Goal: Task Accomplishment & Management: Complete application form

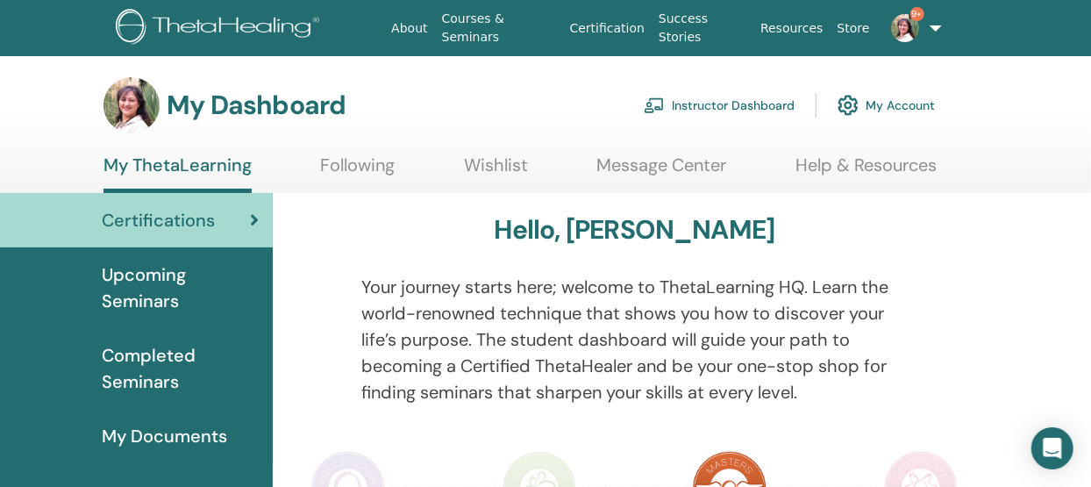
click at [724, 105] on link "Instructor Dashboard" at bounding box center [719, 105] width 151 height 39
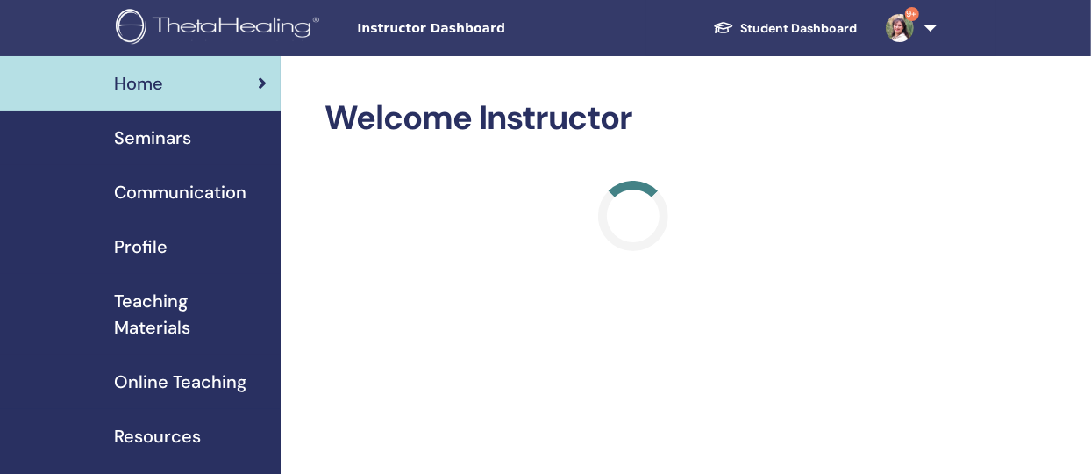
click at [159, 142] on span "Seminars" at bounding box center [152, 138] width 77 height 26
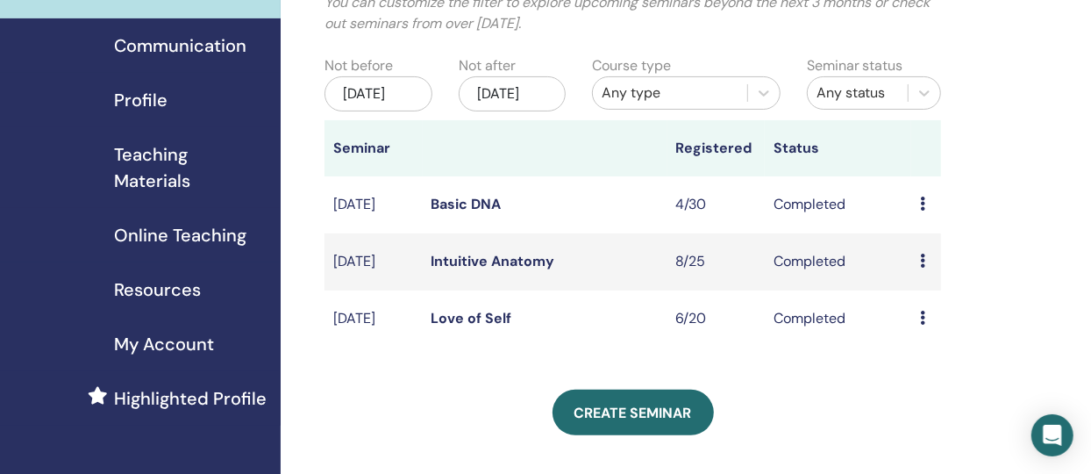
scroll to position [152, 0]
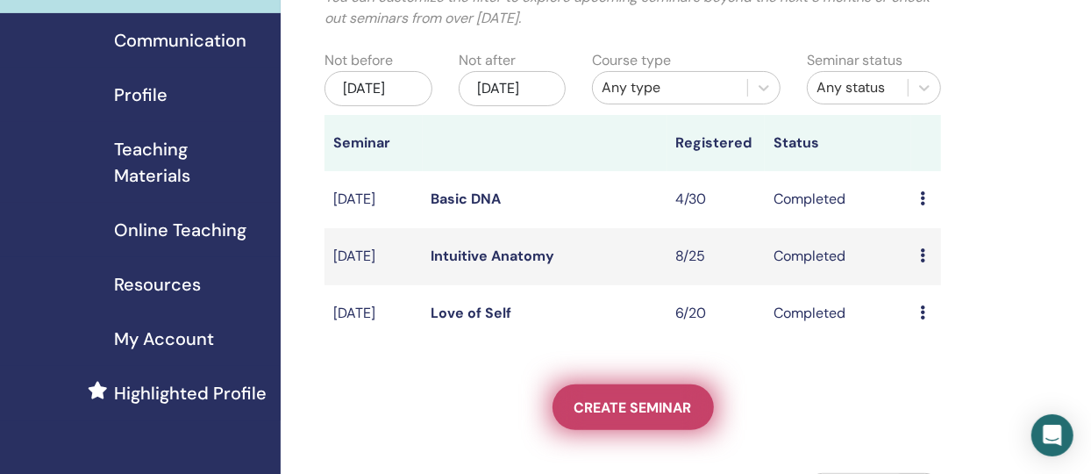
click at [645, 417] on span "Create seminar" at bounding box center [634, 407] width 118 height 18
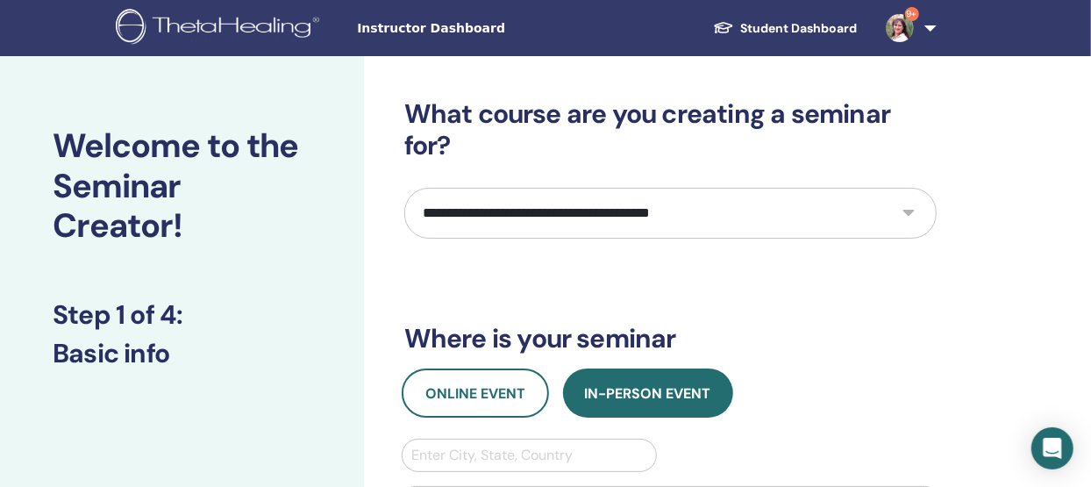
click at [909, 212] on select "**********" at bounding box center [670, 213] width 533 height 51
select select "*"
click at [404, 188] on select "**********" at bounding box center [670, 213] width 533 height 51
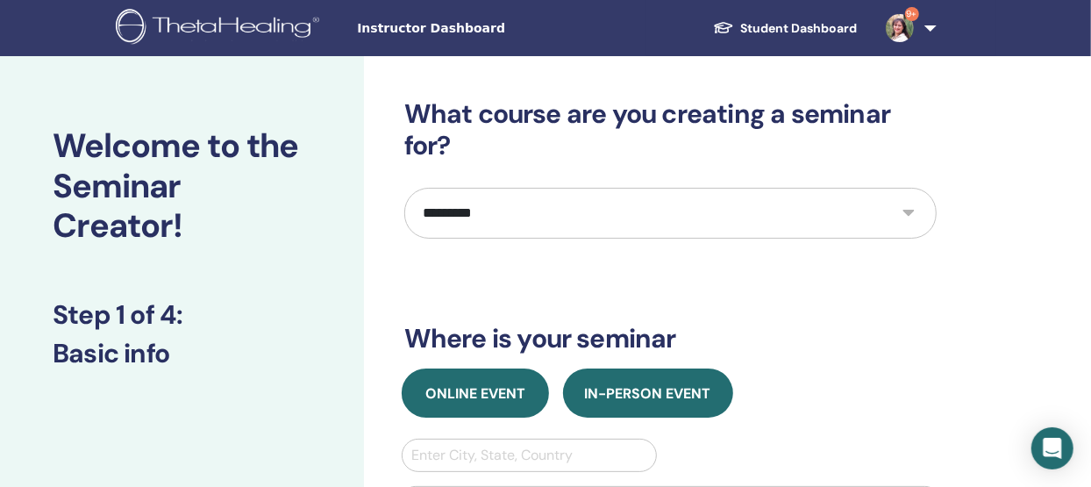
click at [482, 402] on button "Online Event" at bounding box center [475, 392] width 147 height 49
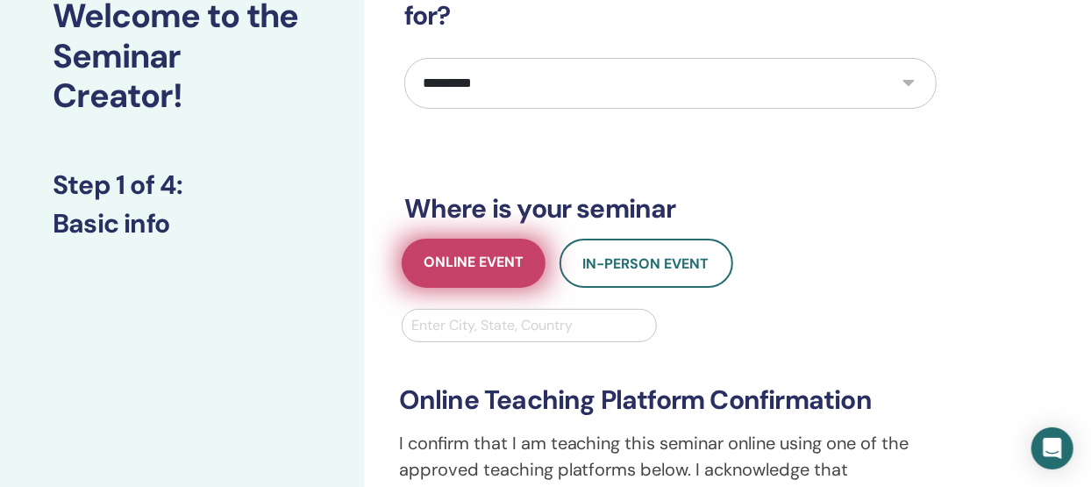
scroll to position [162, 0]
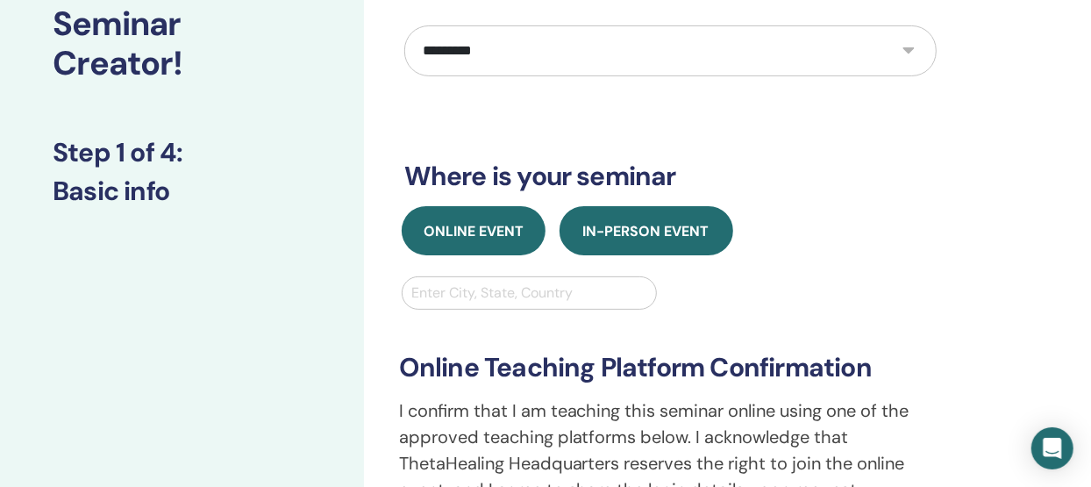
click at [628, 227] on span "In-Person Event" at bounding box center [646, 231] width 126 height 18
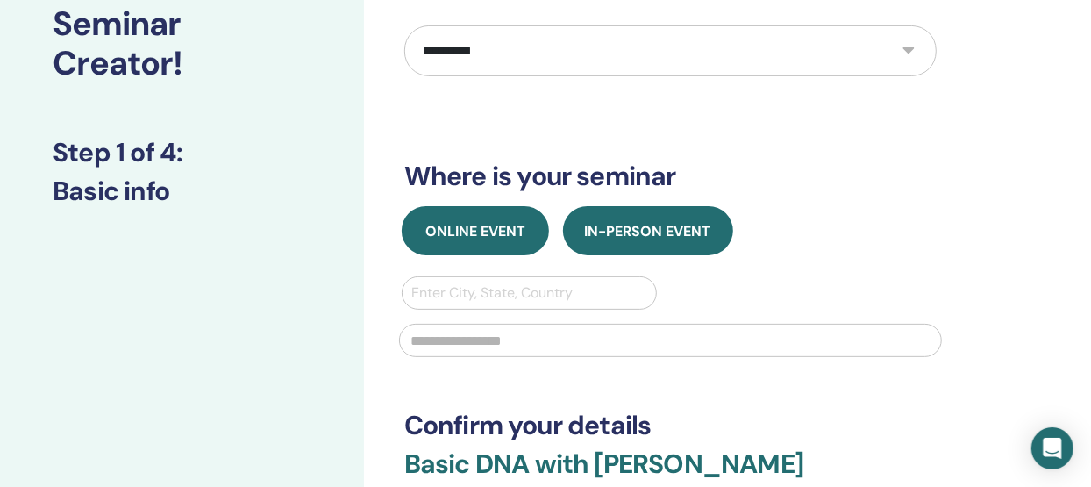
click at [487, 245] on button "Online Event" at bounding box center [475, 230] width 147 height 49
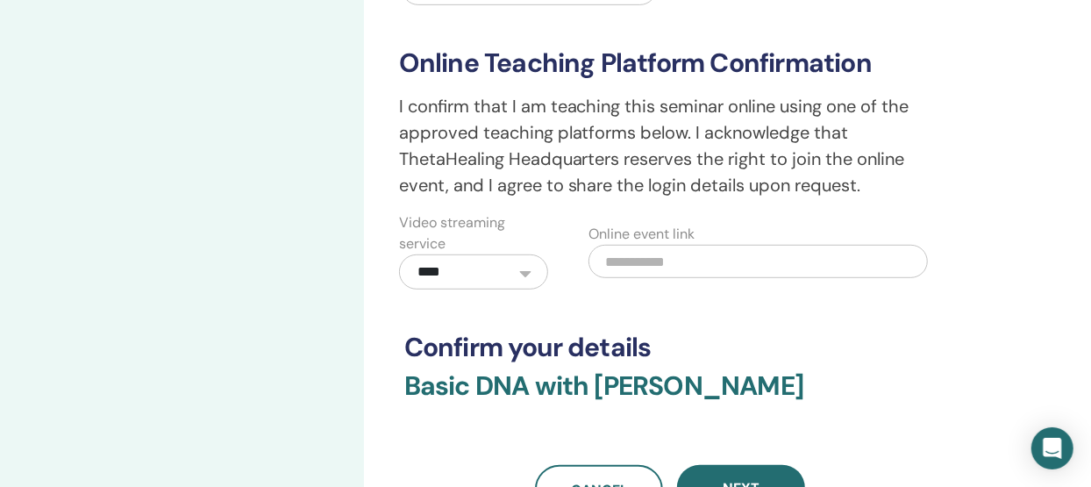
scroll to position [467, 0]
click at [677, 255] on input "text" at bounding box center [759, 261] width 340 height 33
paste input "**********"
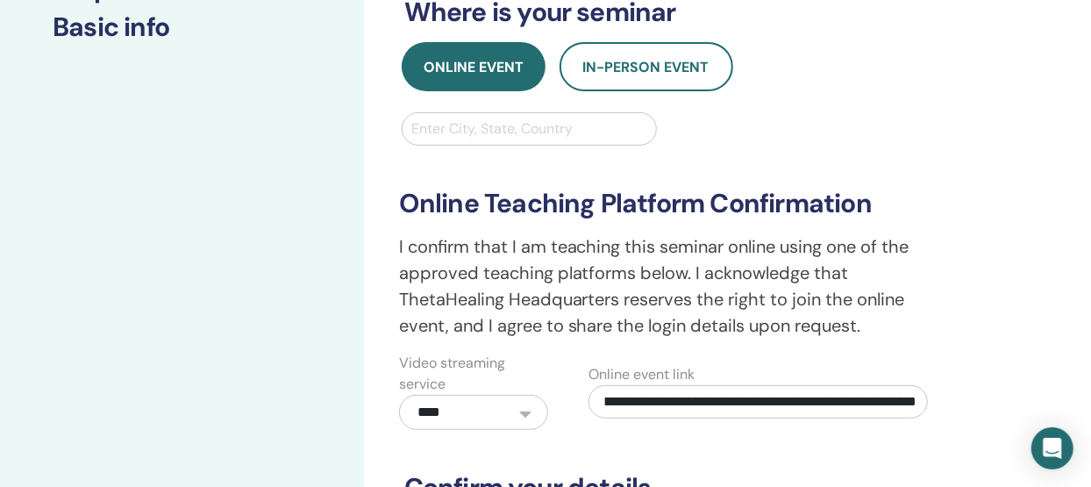
scroll to position [321, 0]
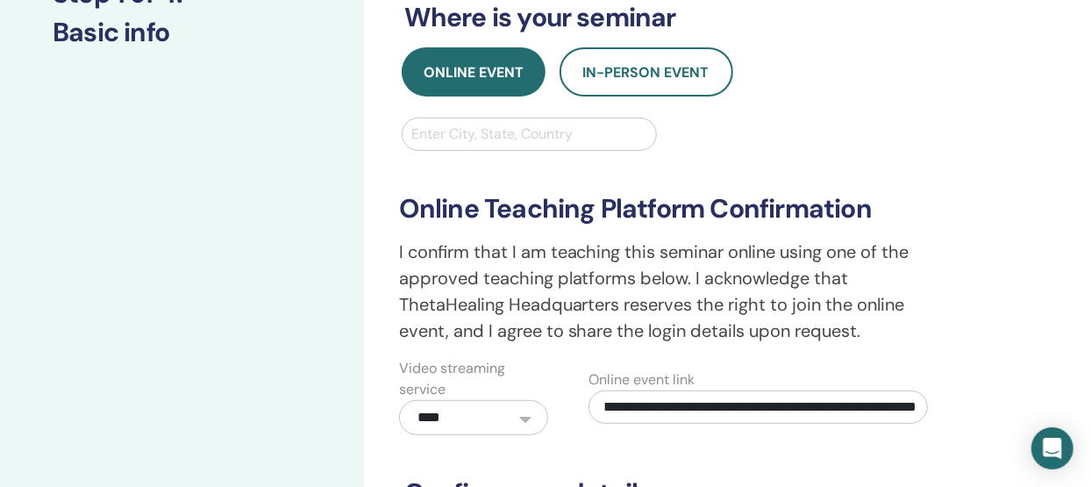
type input "**********"
click at [496, 131] on div at bounding box center [529, 134] width 237 height 25
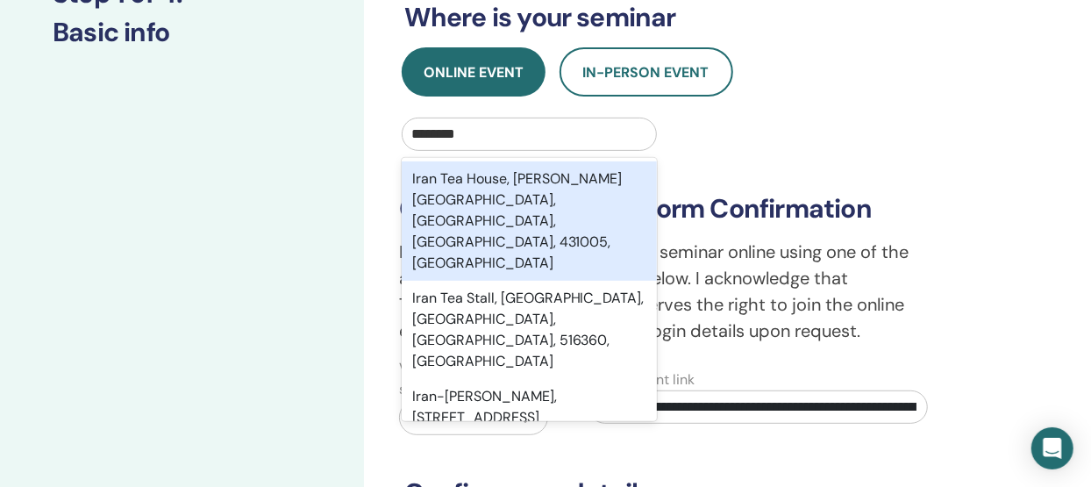
type input "*********"
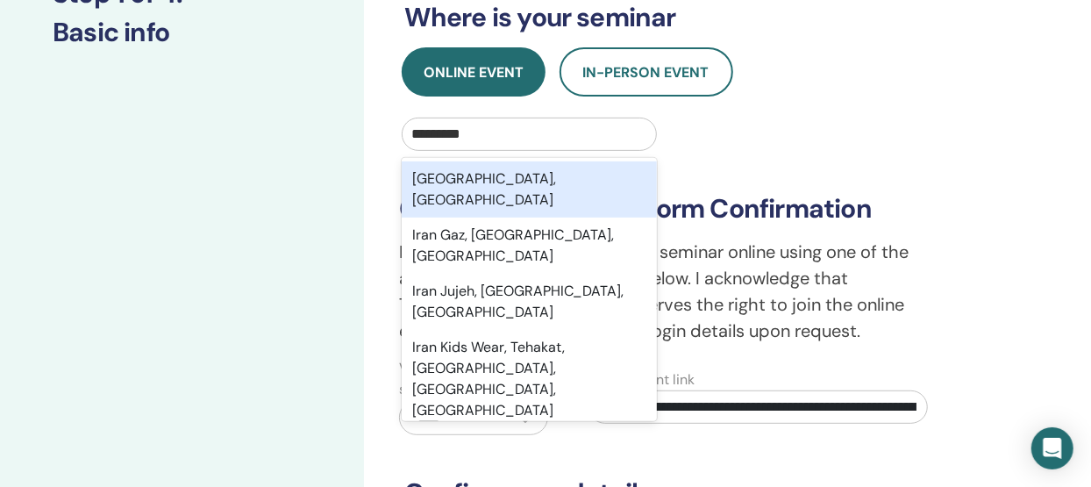
click at [458, 178] on div "Tehran, IRN" at bounding box center [530, 189] width 256 height 56
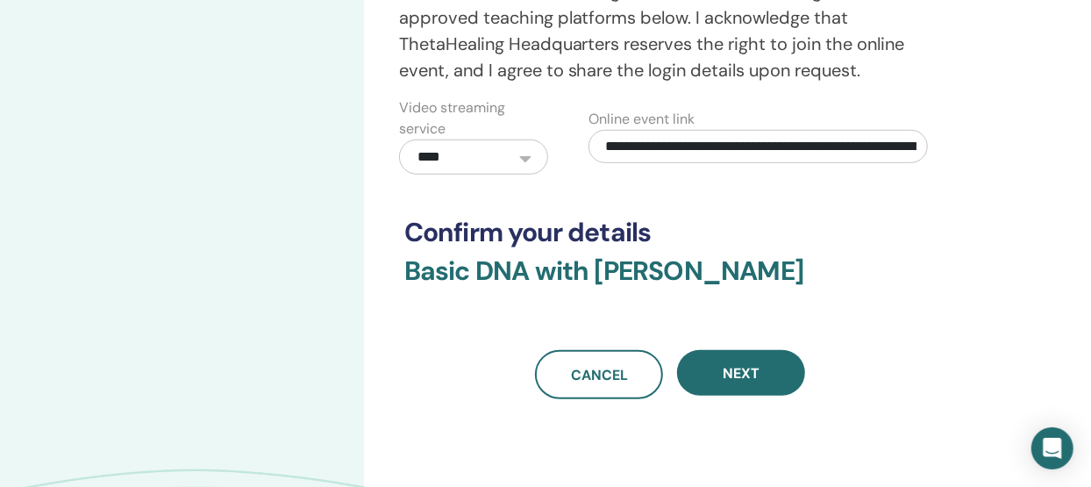
scroll to position [582, 0]
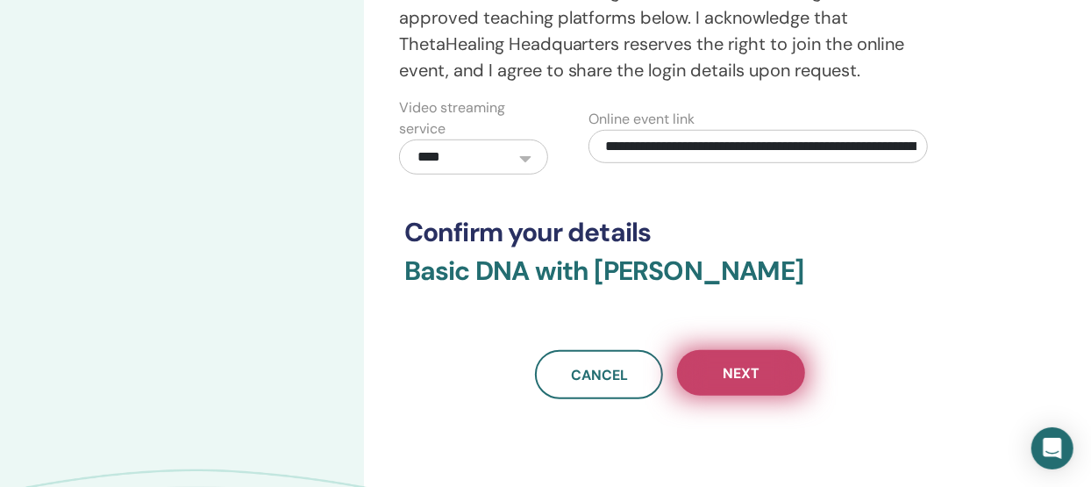
click at [749, 376] on span "Next" at bounding box center [741, 373] width 37 height 18
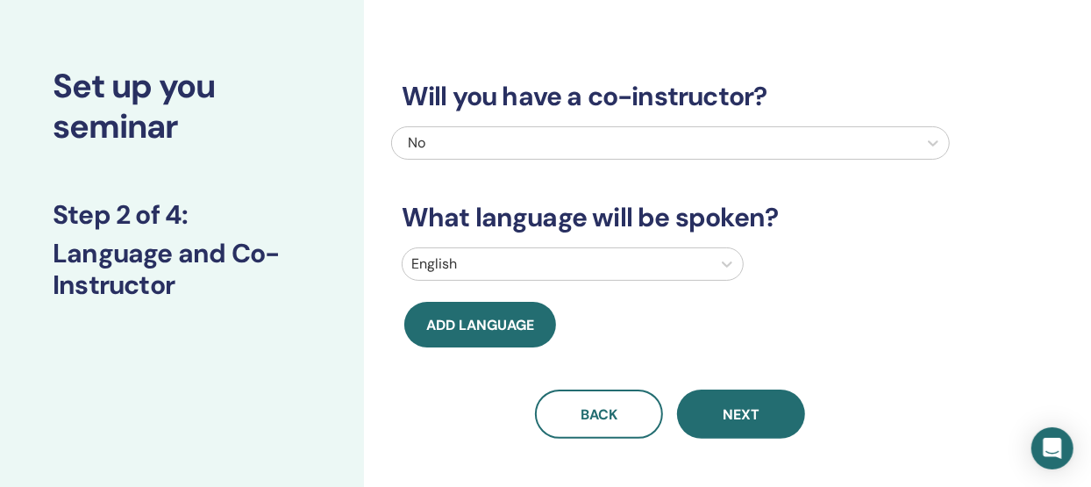
scroll to position [80, 0]
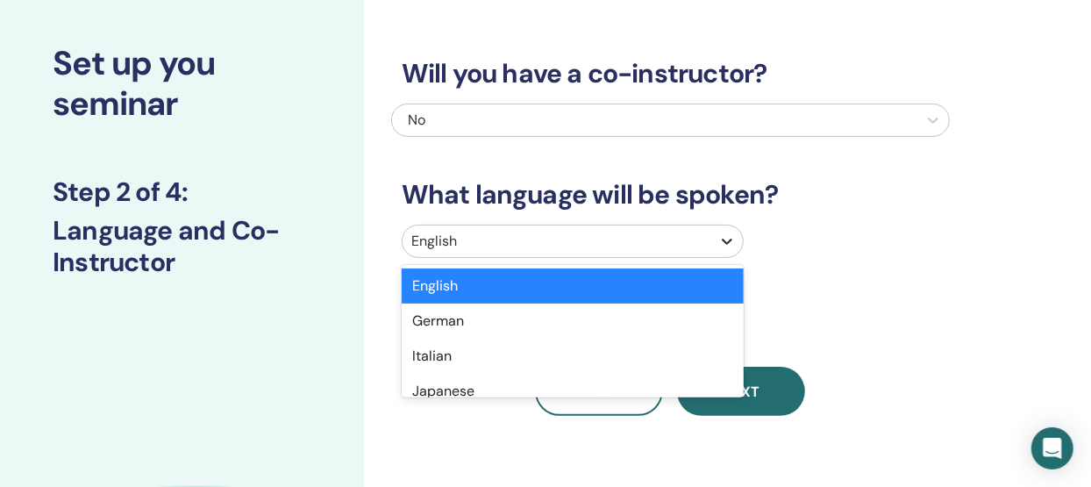
click at [724, 244] on icon at bounding box center [728, 241] width 18 height 18
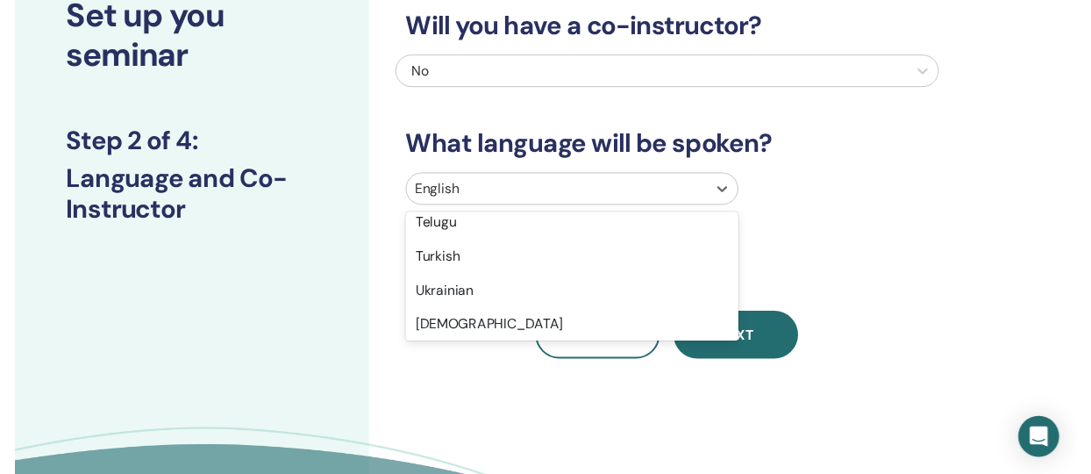
scroll to position [1523, 0]
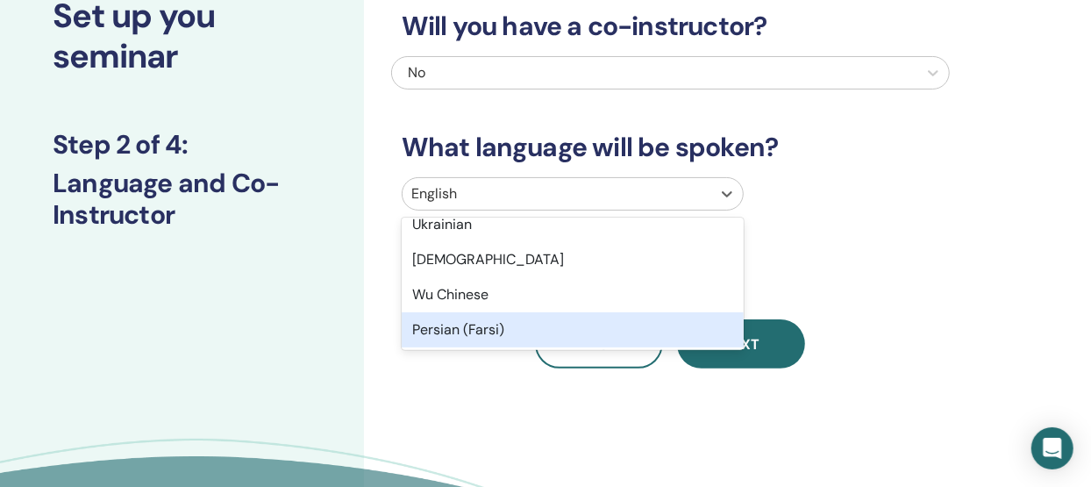
click at [455, 327] on div "Persian (Farsi)" at bounding box center [573, 329] width 342 height 35
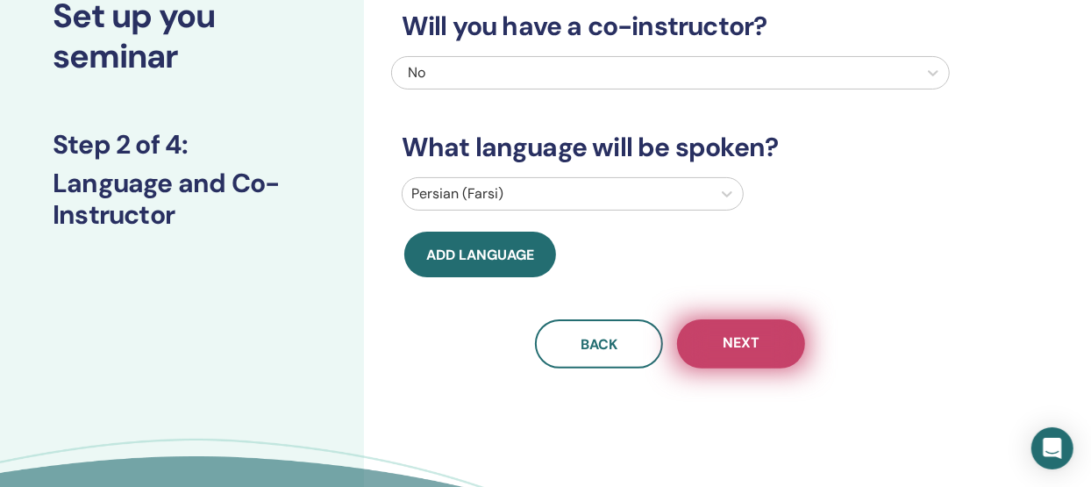
click at [711, 332] on button "Next" at bounding box center [741, 343] width 128 height 49
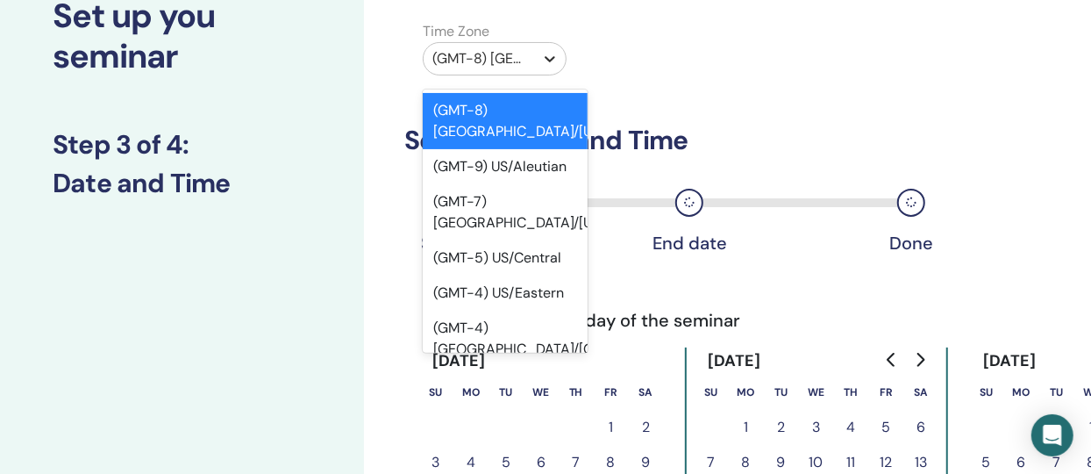
click at [553, 60] on icon at bounding box center [550, 59] width 11 height 6
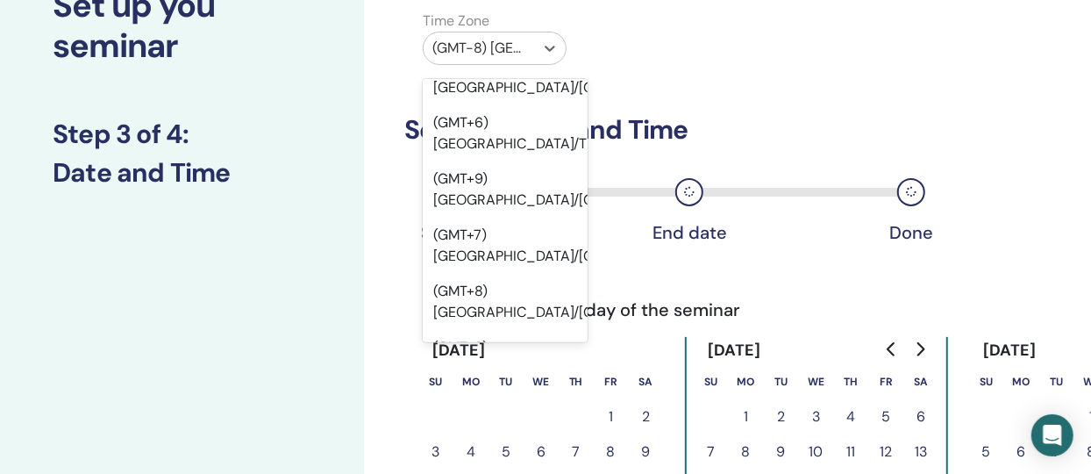
scroll to position [20209, 0]
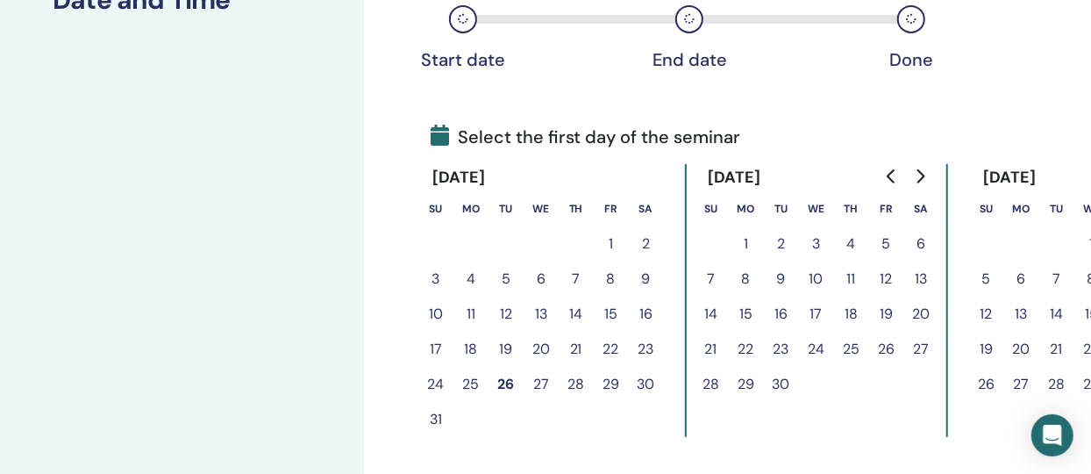
scroll to position [315, 0]
click at [612, 382] on button "29" at bounding box center [611, 382] width 35 height 35
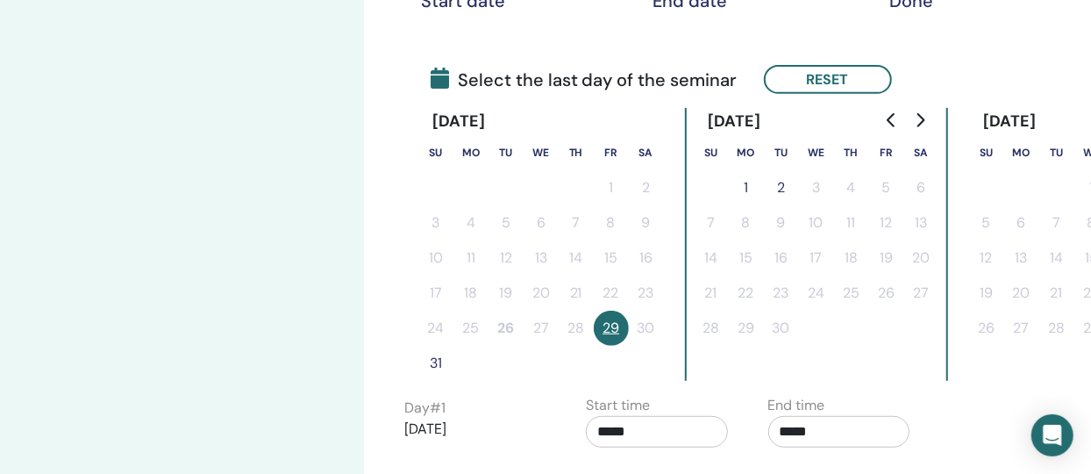
scroll to position [374, 0]
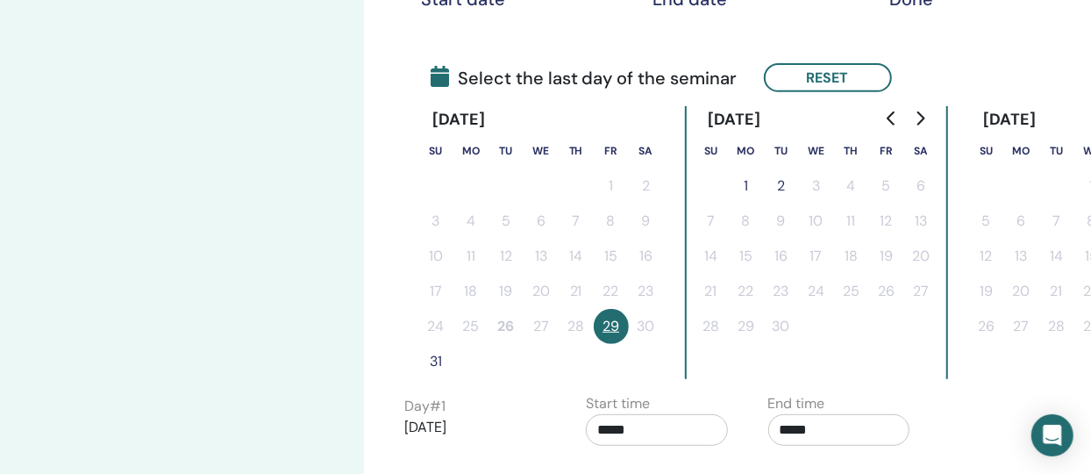
click at [745, 185] on button "1" at bounding box center [746, 185] width 35 height 35
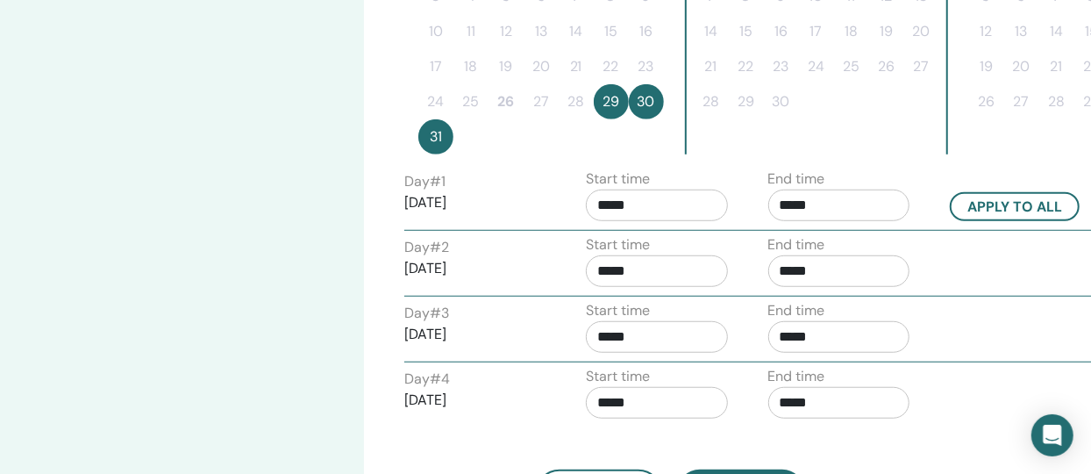
scroll to position [615, 0]
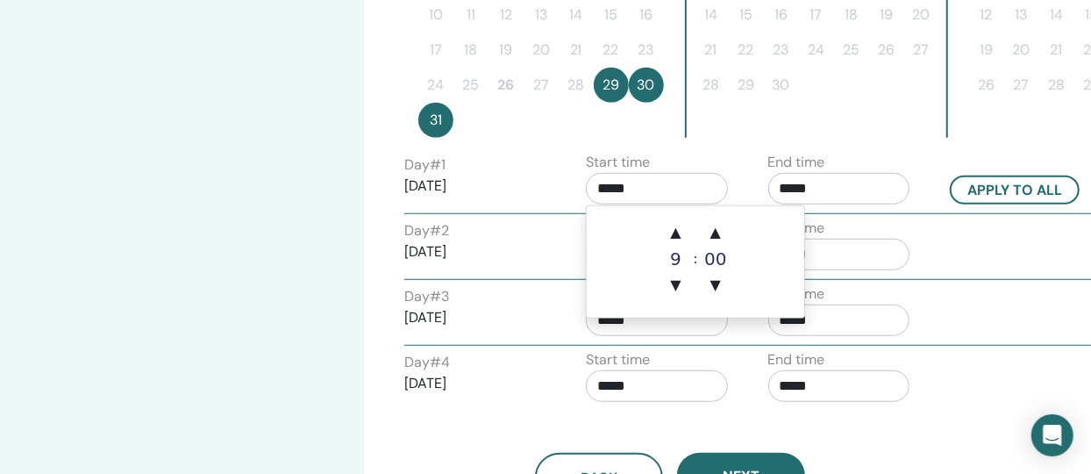
click at [647, 189] on input "*****" at bounding box center [657, 189] width 142 height 32
click at [676, 236] on span "▲" at bounding box center [676, 232] width 35 height 35
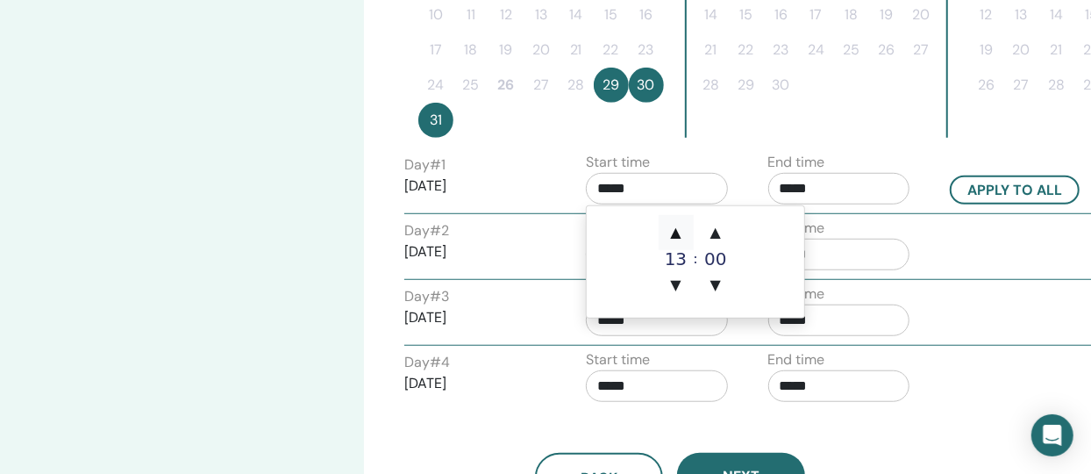
click at [676, 236] on span "▲" at bounding box center [676, 232] width 35 height 35
type input "*****"
click at [676, 236] on span "▲" at bounding box center [676, 232] width 35 height 35
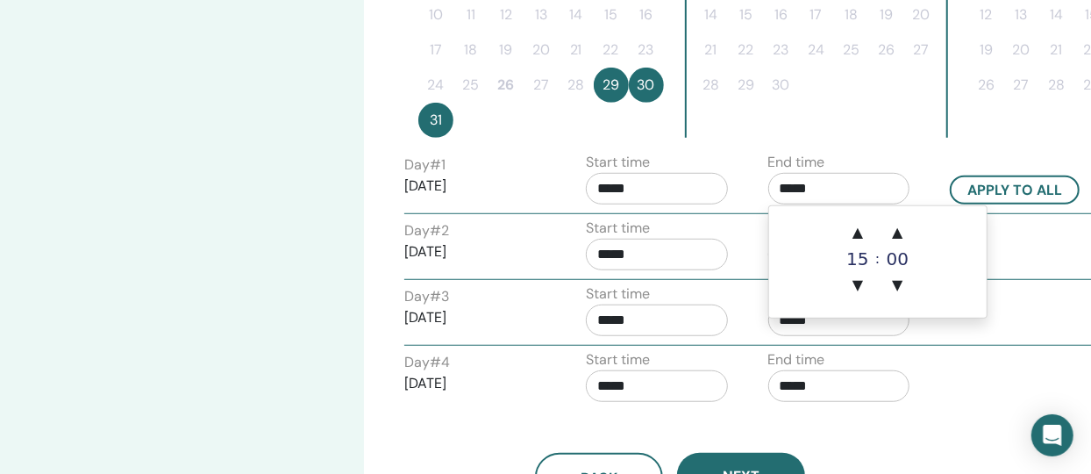
click at [819, 190] on input "*****" at bounding box center [840, 189] width 142 height 32
click at [859, 233] on span "▲" at bounding box center [857, 232] width 35 height 35
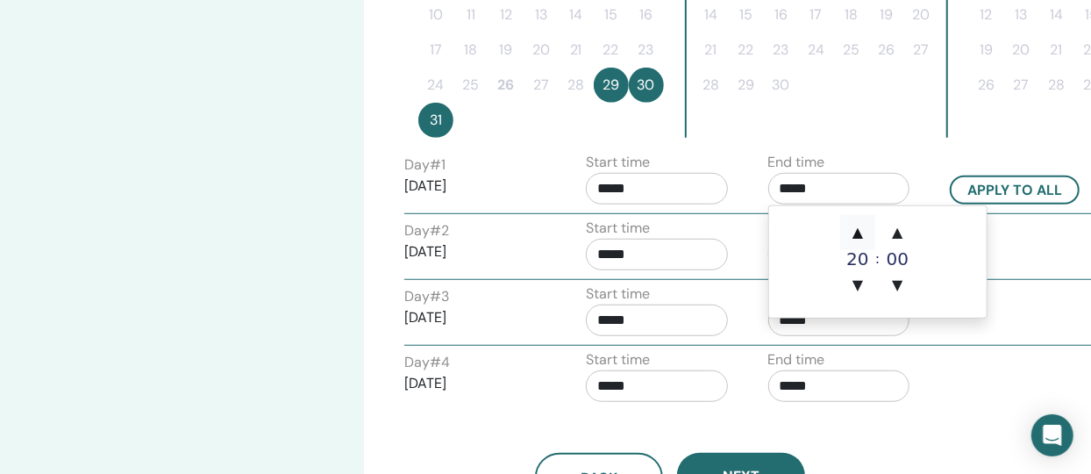
click at [859, 233] on span "▲" at bounding box center [857, 232] width 35 height 35
type input "*****"
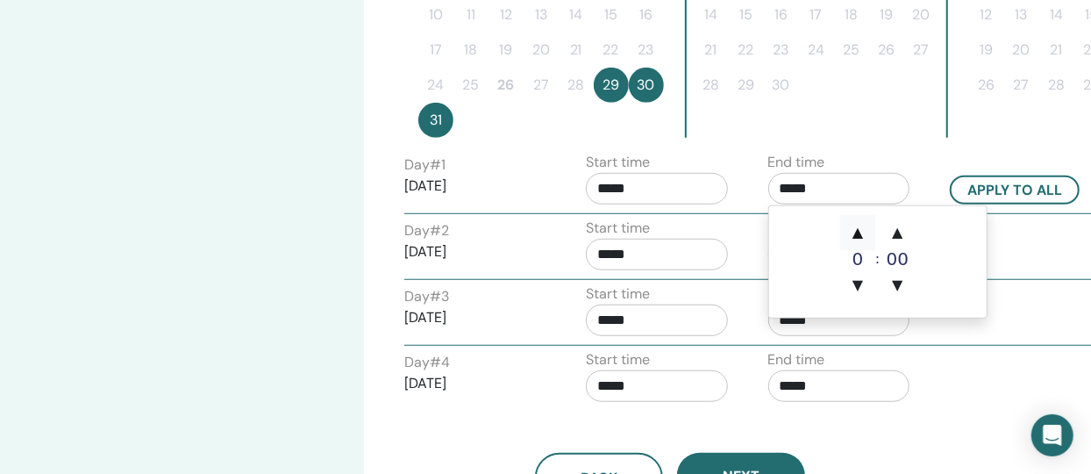
click at [859, 233] on span "▲" at bounding box center [857, 232] width 35 height 35
click at [856, 286] on span "▼" at bounding box center [857, 285] width 35 height 35
click at [994, 182] on button "Apply to all" at bounding box center [1015, 189] width 130 height 29
type input "*****"
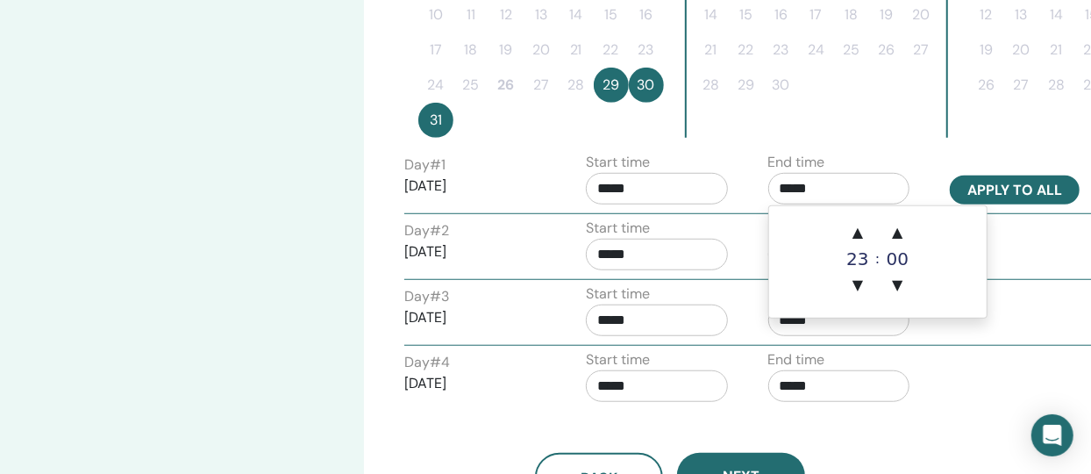
type input "*****"
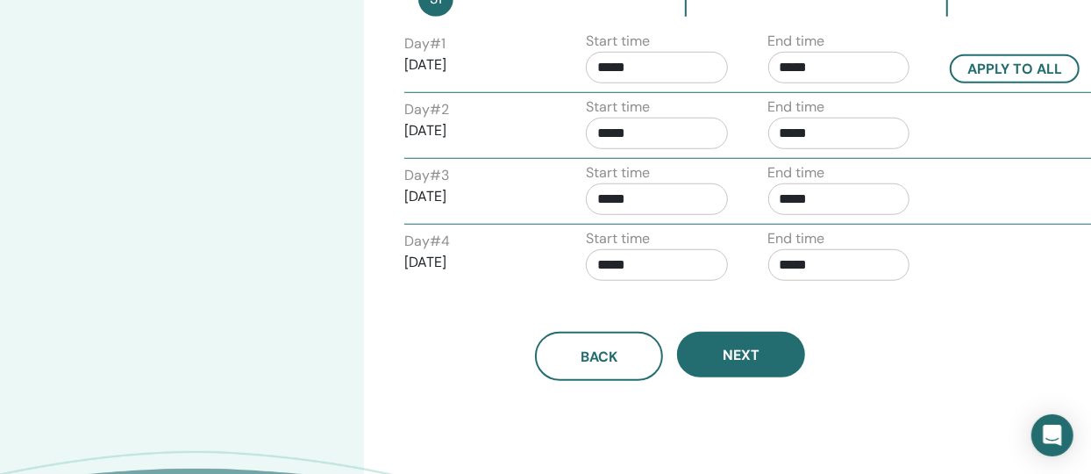
scroll to position [740, 0]
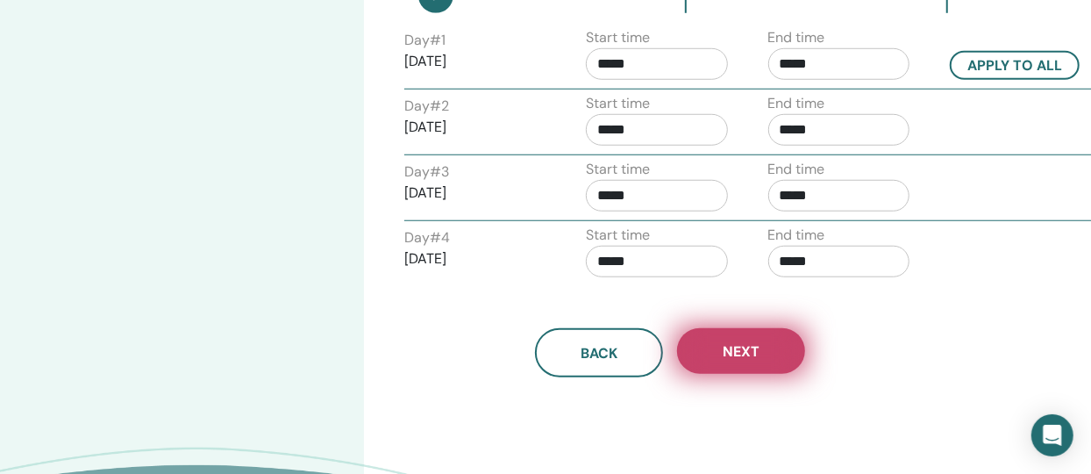
click at [757, 344] on span "Next" at bounding box center [741, 351] width 37 height 18
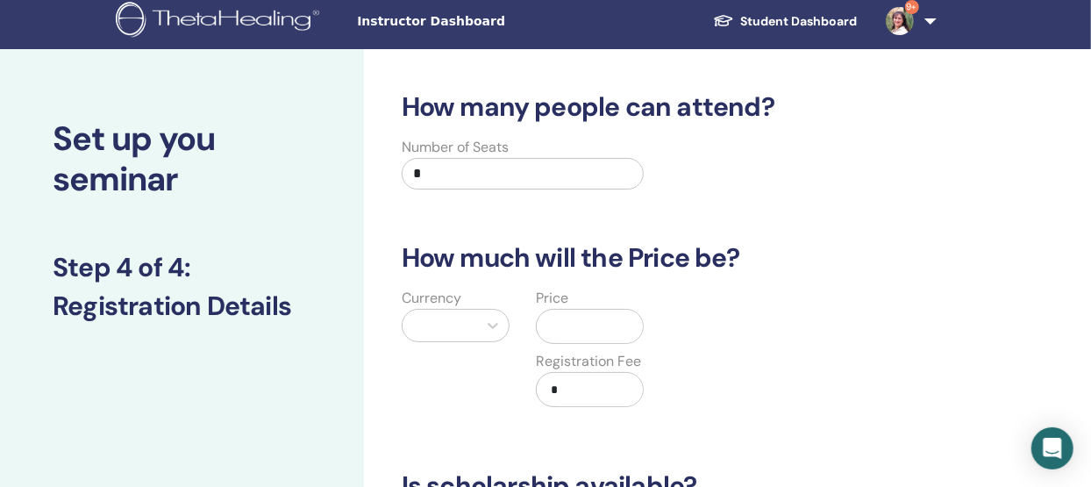
scroll to position [0, 0]
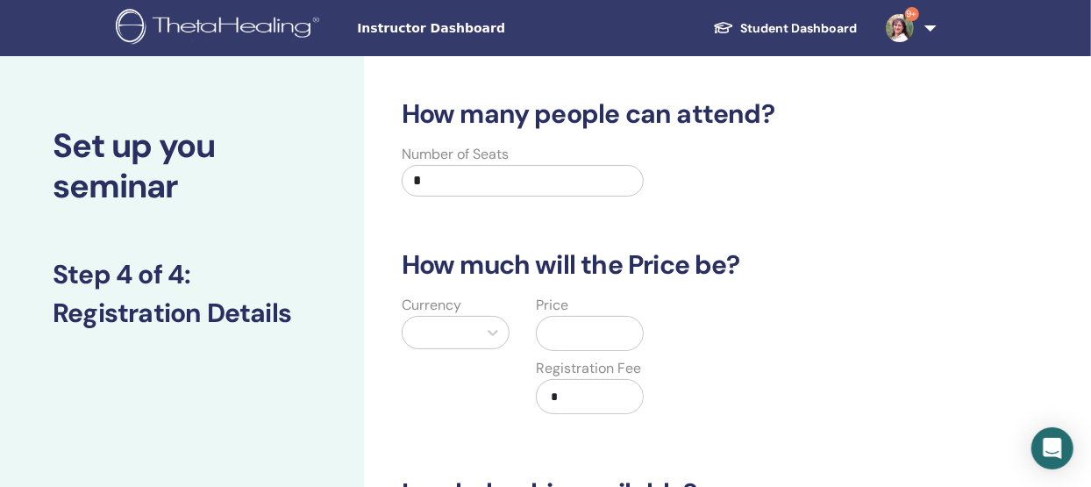
click at [436, 182] on input "*" at bounding box center [523, 181] width 243 height 32
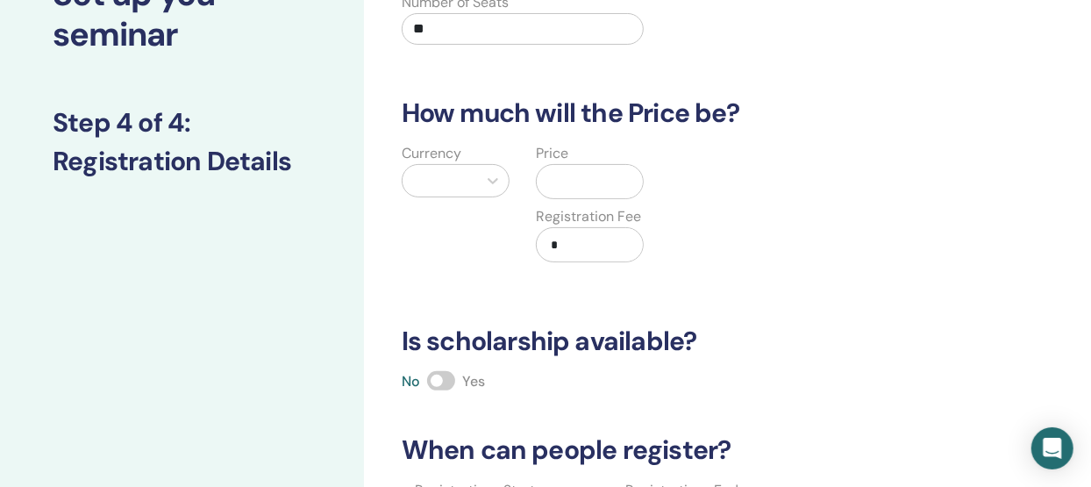
scroll to position [154, 0]
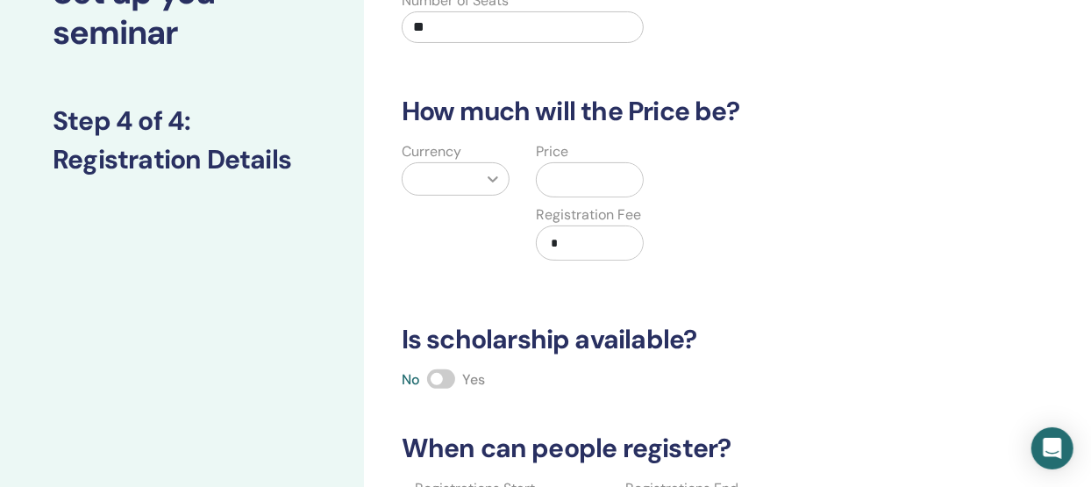
type input "**"
click at [494, 175] on icon at bounding box center [493, 179] width 18 height 18
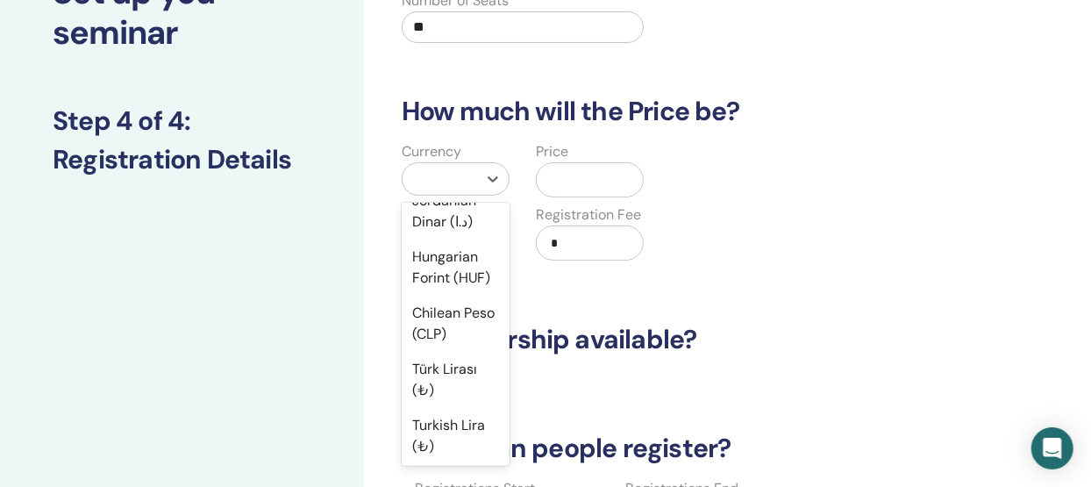
scroll to position [1470, 0]
click at [438, 125] on div "Iranian Rial (﷼)" at bounding box center [456, 97] width 108 height 56
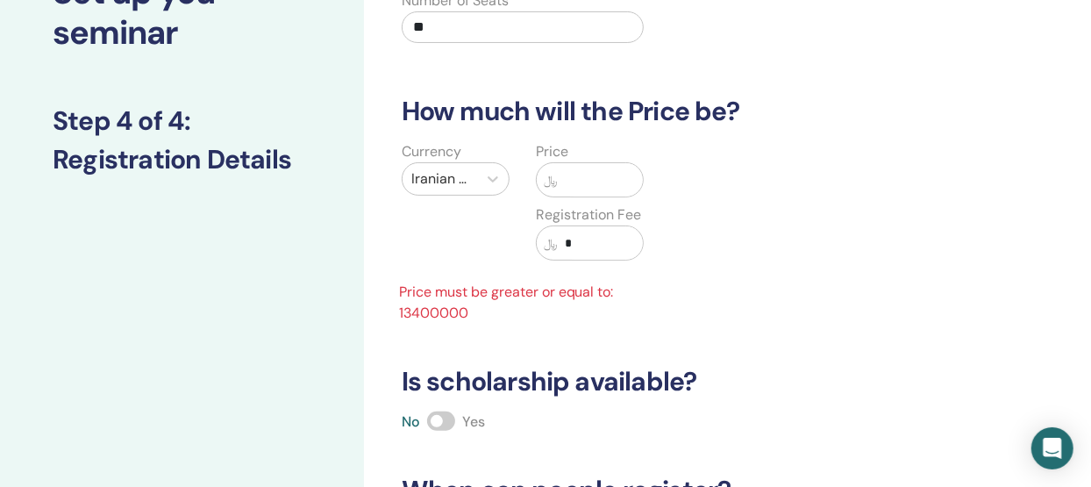
click at [559, 176] on input "text" at bounding box center [600, 179] width 85 height 33
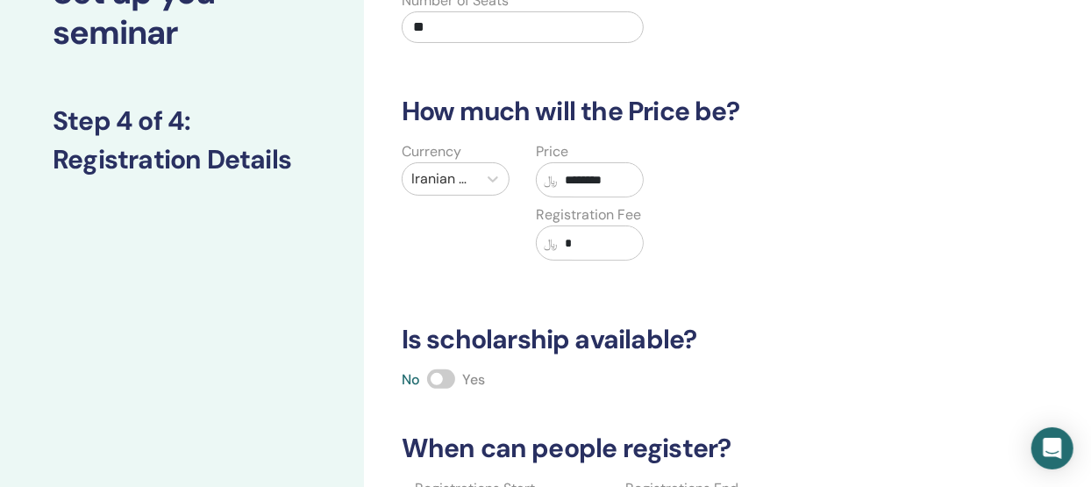
type input "********"
click at [576, 240] on input "*" at bounding box center [600, 242] width 85 height 33
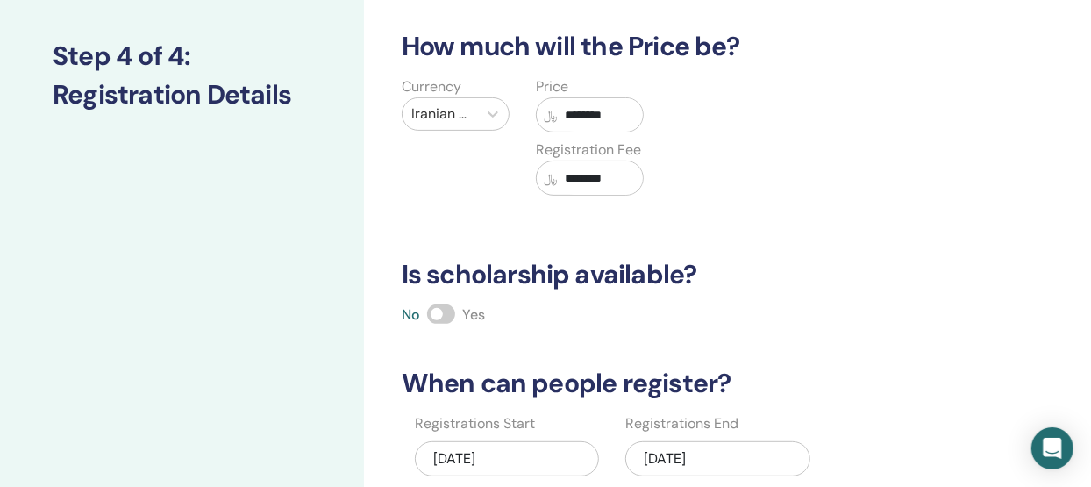
scroll to position [220, 0]
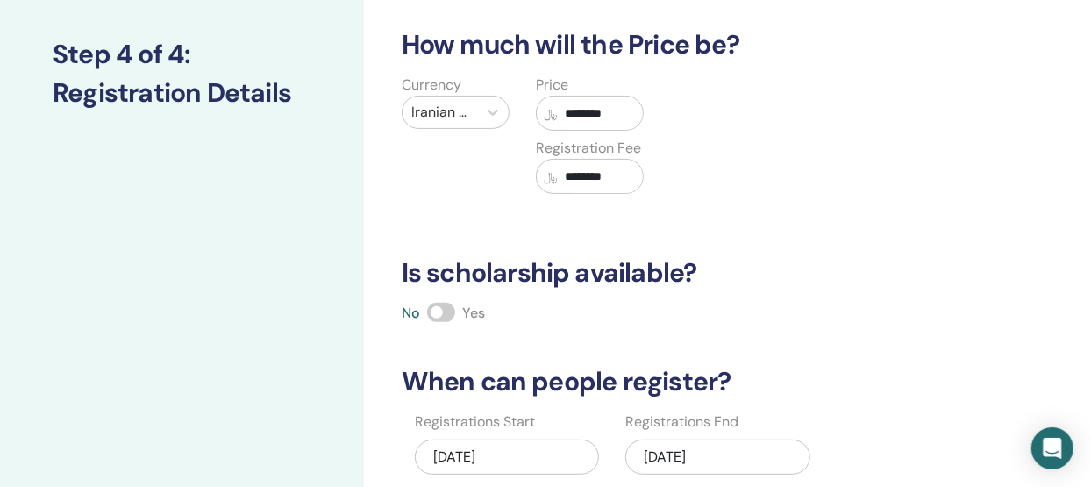
type input "********"
click at [436, 310] on span at bounding box center [441, 312] width 28 height 19
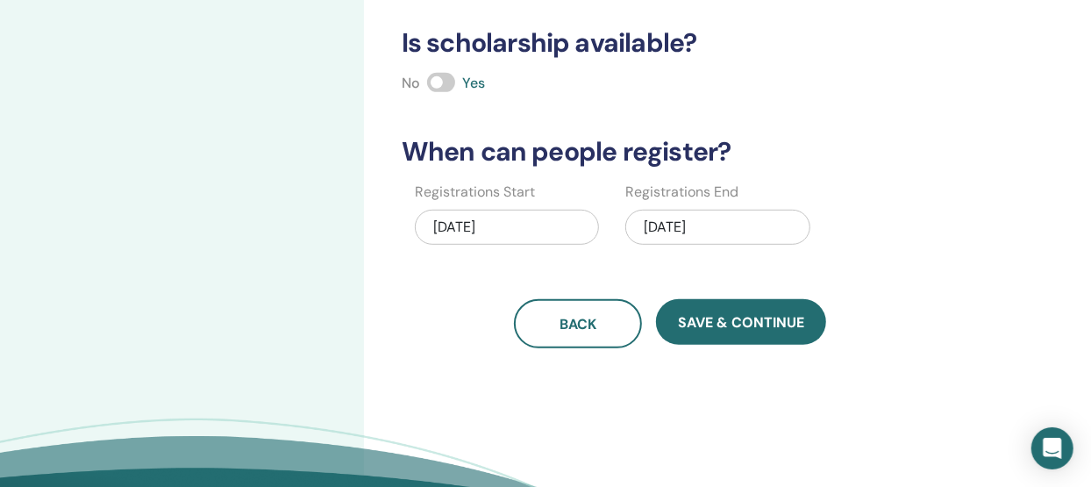
scroll to position [461, 0]
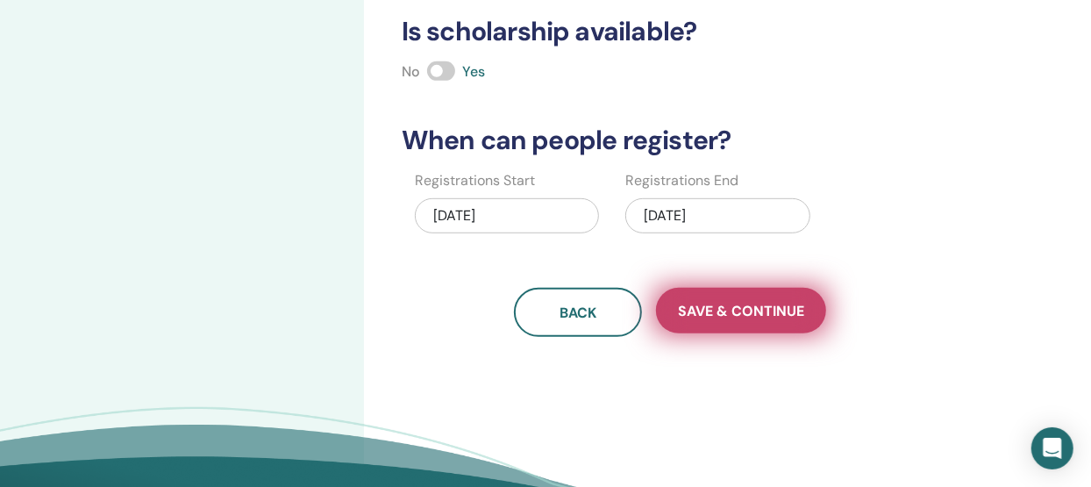
click at [734, 318] on button "Save & Continue" at bounding box center [741, 311] width 170 height 46
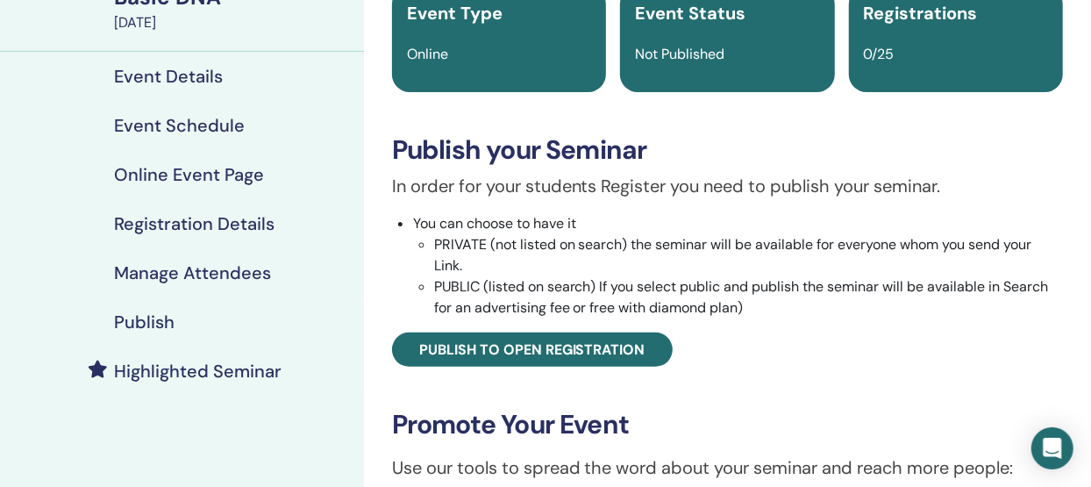
scroll to position [171, 0]
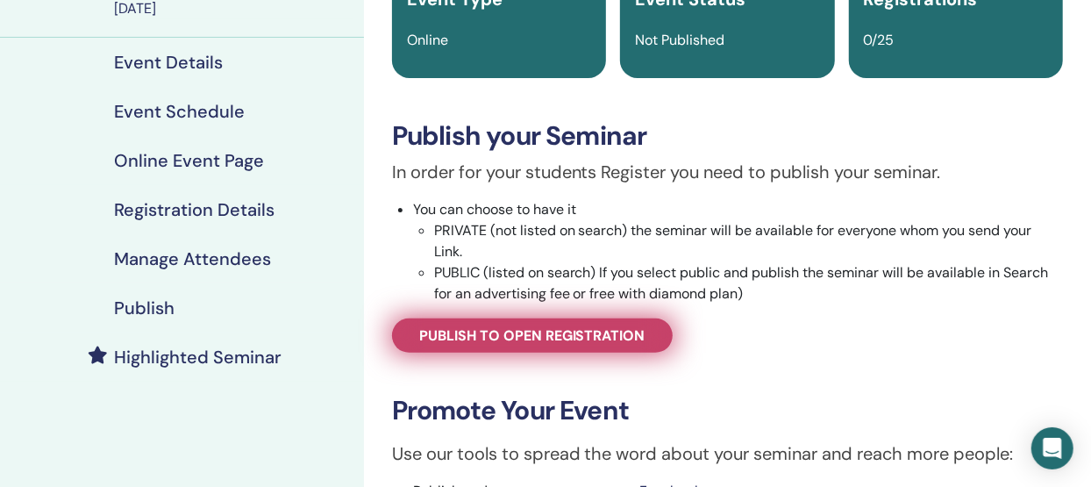
click at [546, 341] on span "Publish to open registration" at bounding box center [532, 335] width 226 height 18
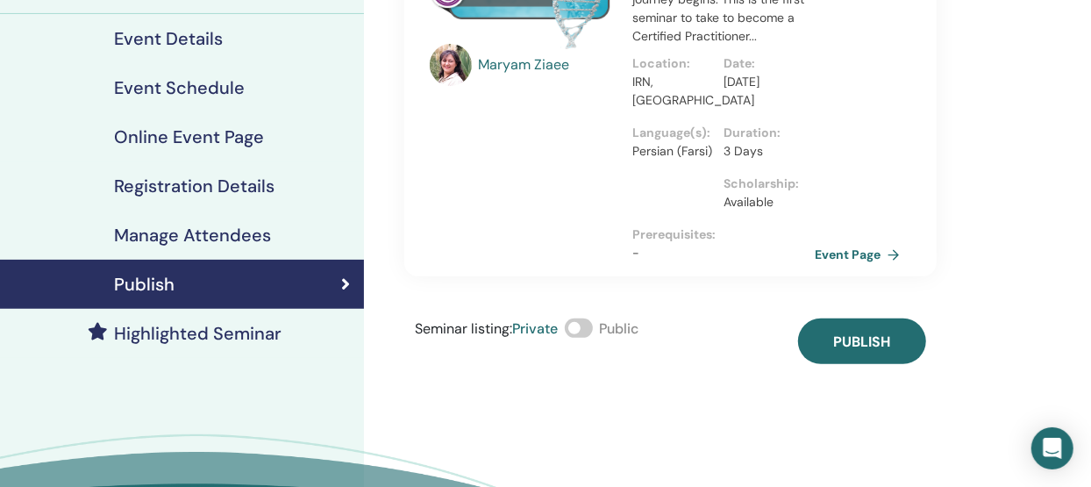
scroll to position [184, 0]
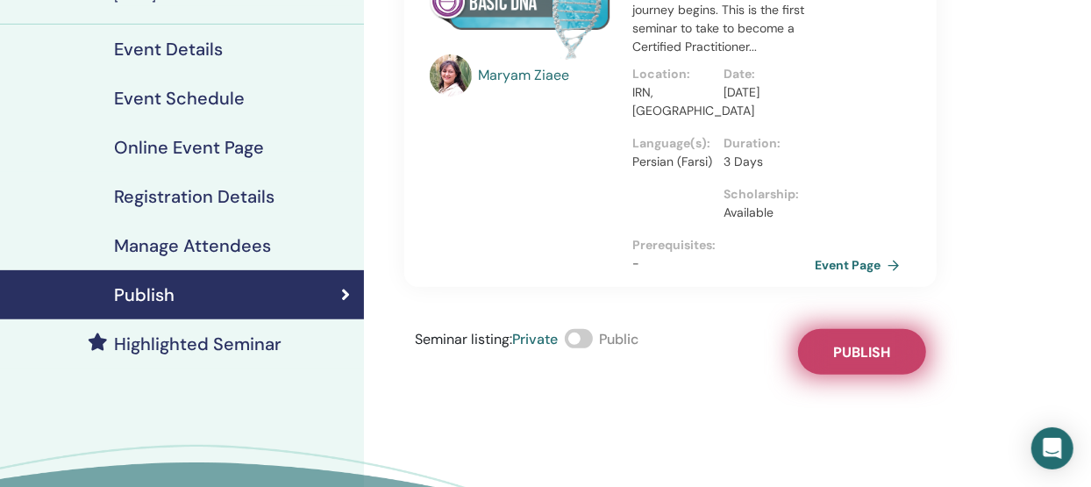
click at [845, 343] on span "Publish" at bounding box center [861, 352] width 57 height 18
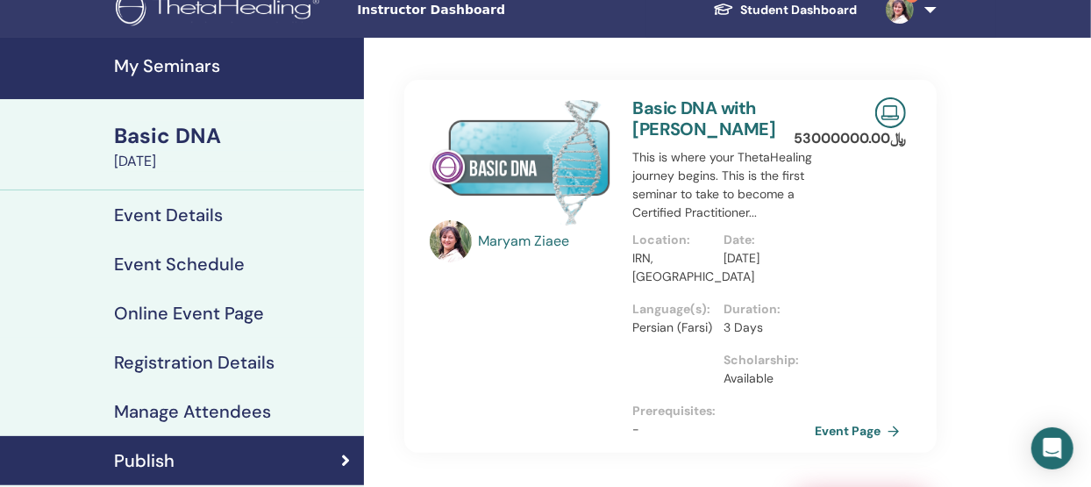
scroll to position [18, 0]
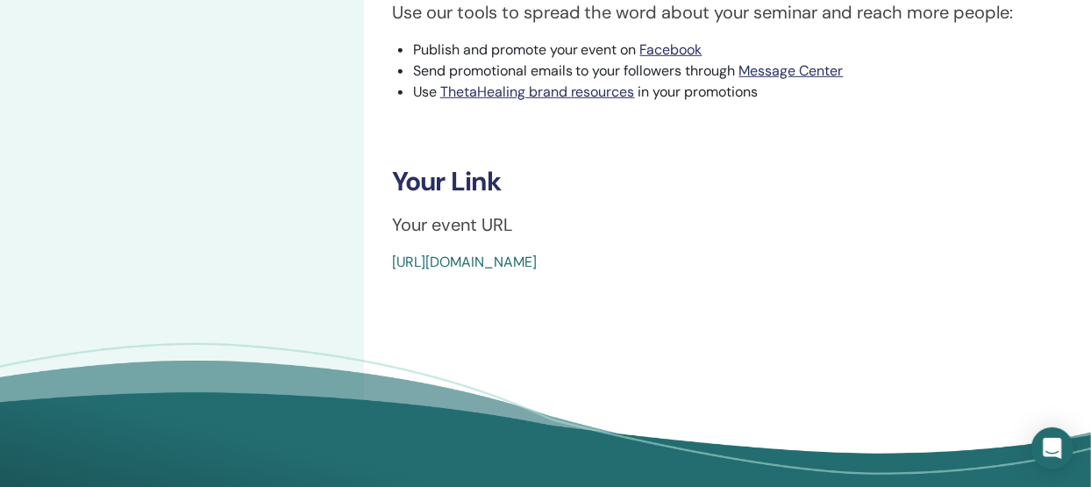
scroll to position [617, 0]
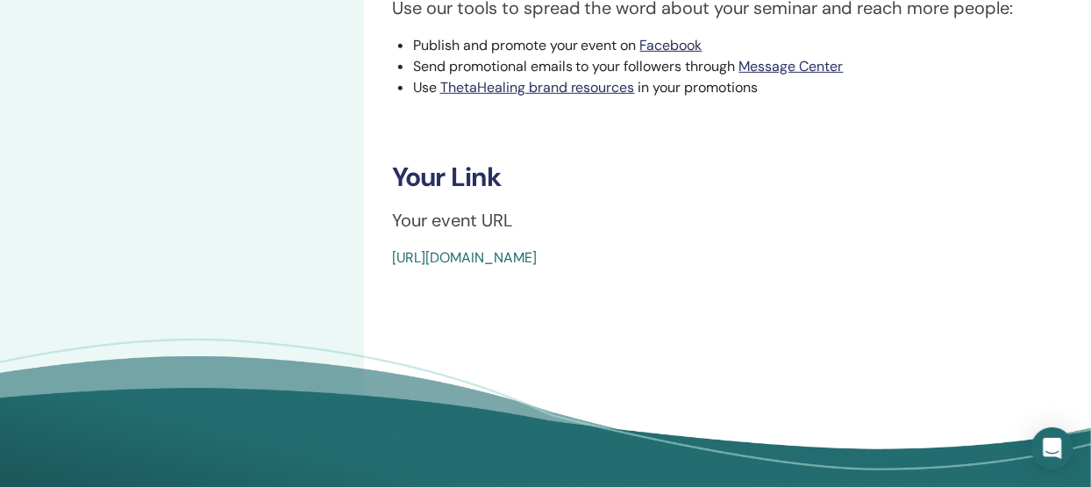
drag, startPoint x: 388, startPoint y: 253, endPoint x: 790, endPoint y: 289, distance: 404.3
